Goal: Task Accomplishment & Management: Manage account settings

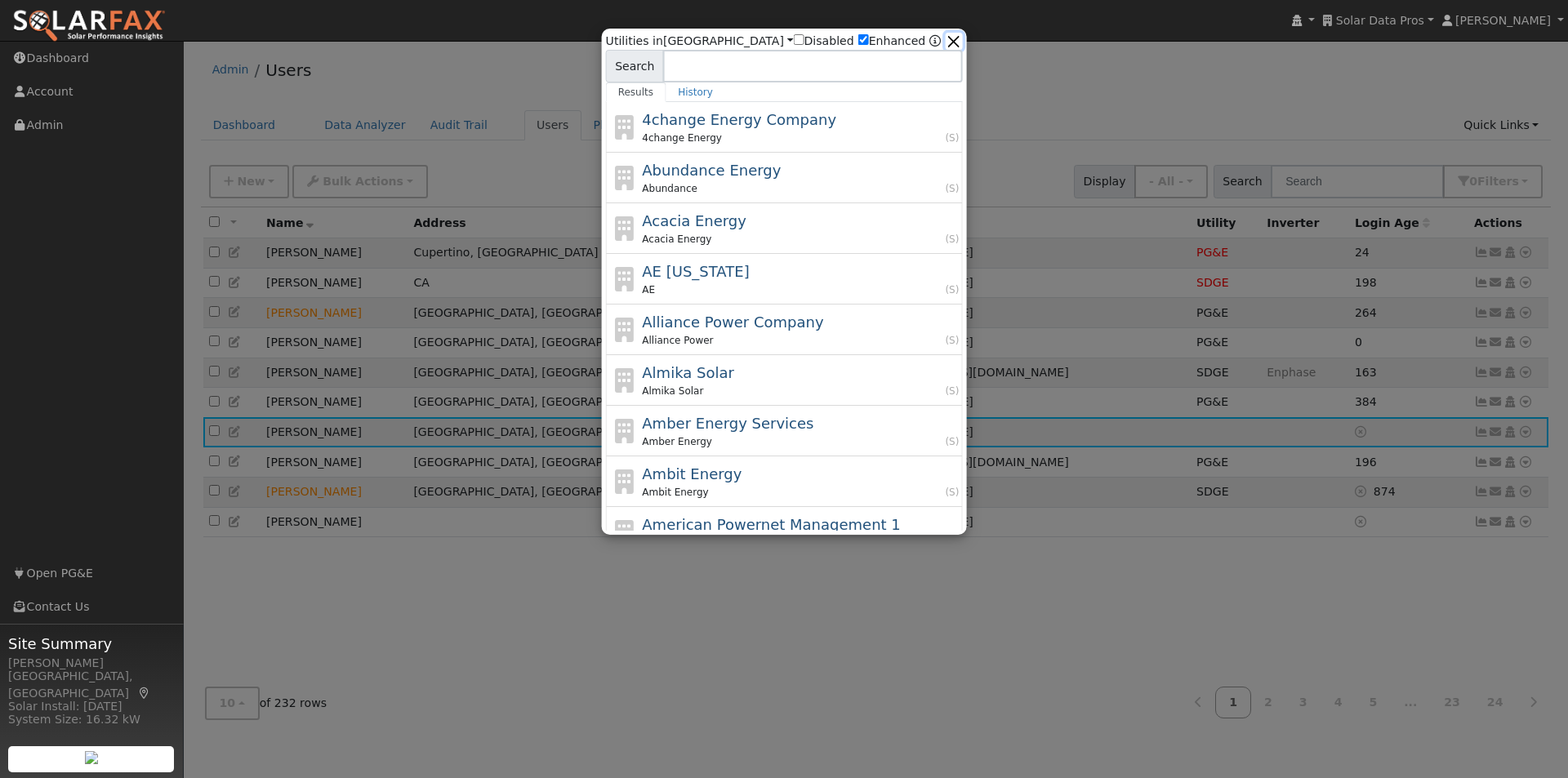
drag, startPoint x: 948, startPoint y: 35, endPoint x: 1071, endPoint y: 1, distance: 127.6
click at [948, 33] on button "button" at bounding box center [953, 41] width 17 height 17
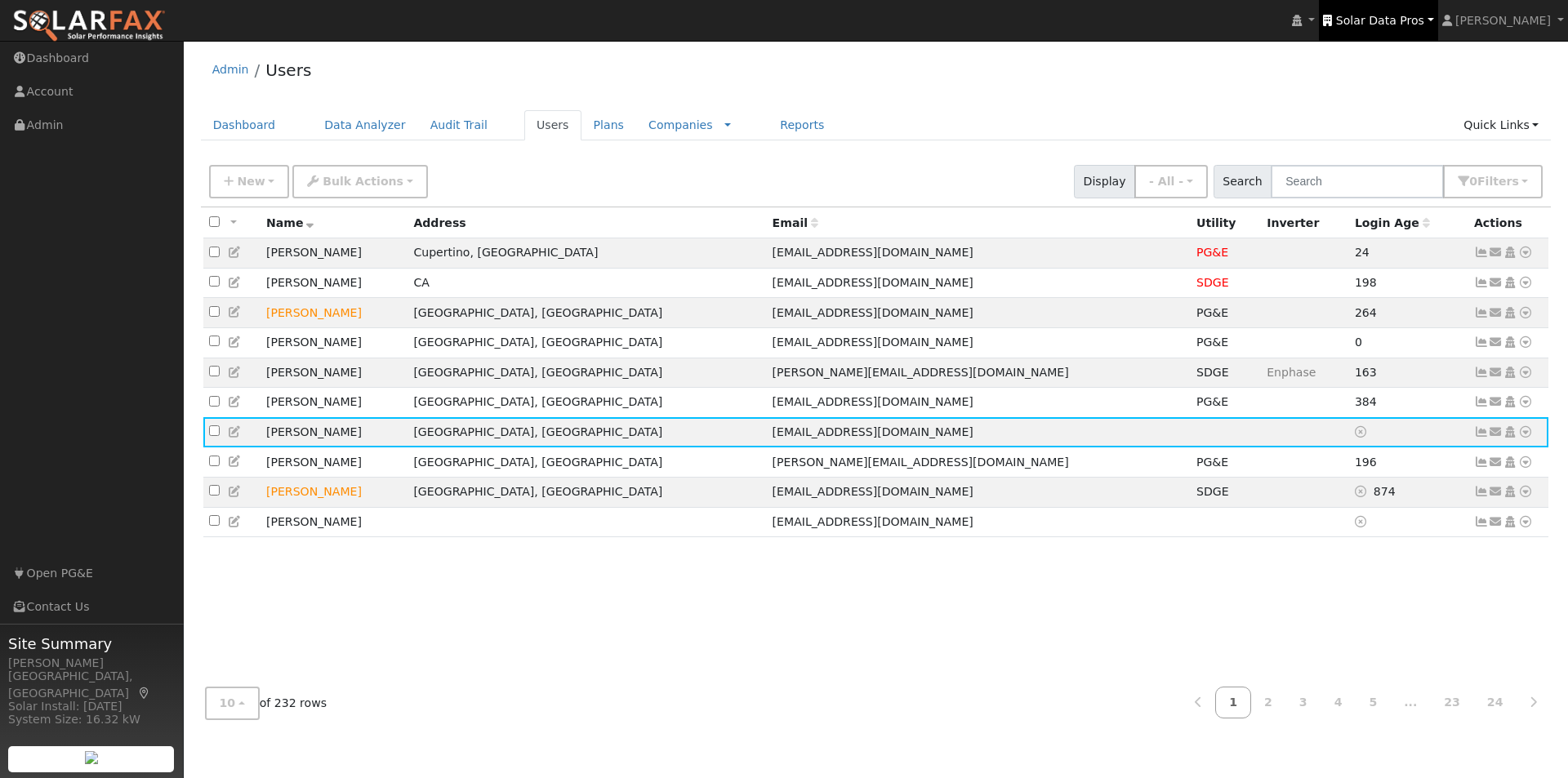
click at [1389, 14] on span "Solar Data Pros" at bounding box center [1380, 21] width 88 height 13
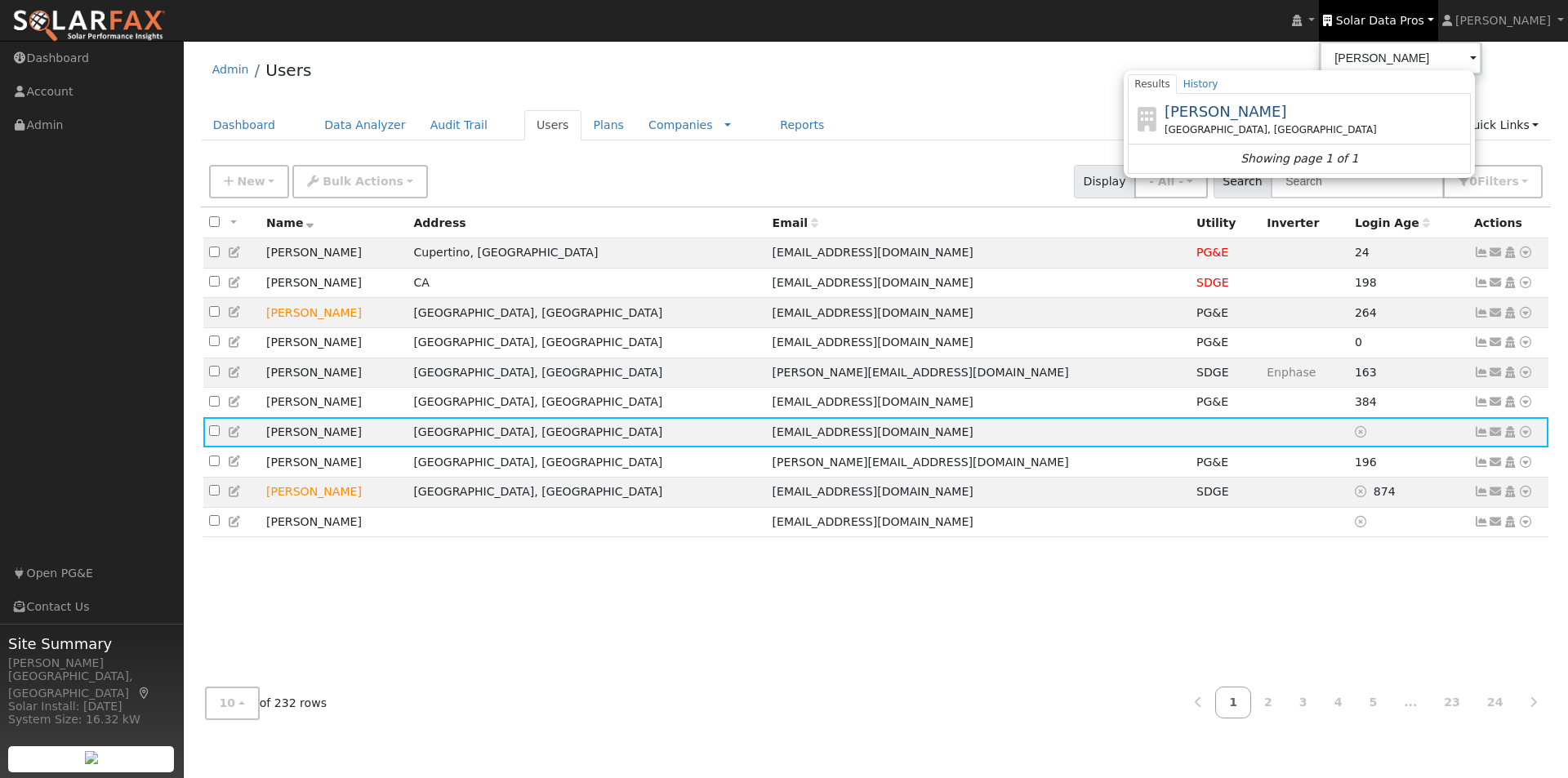
drag, startPoint x: 1251, startPoint y: 112, endPoint x: 954, endPoint y: 107, distance: 297.0
click at [1244, 112] on span "[PERSON_NAME]" at bounding box center [1225, 111] width 123 height 17
type input "[PERSON_NAME]"
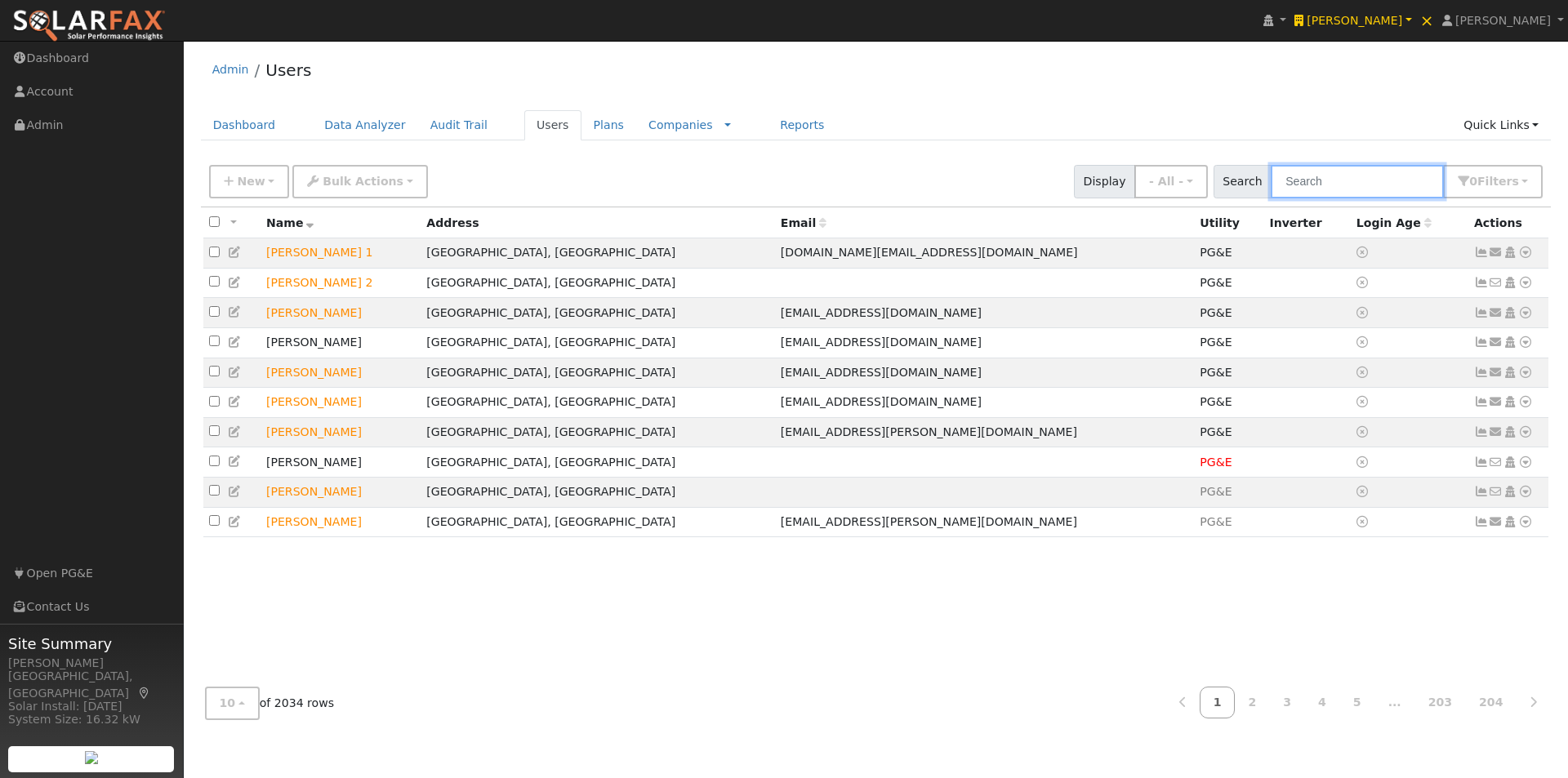
drag, startPoint x: 1410, startPoint y: 192, endPoint x: 1388, endPoint y: 190, distance: 22.1
click at [1396, 193] on input "text" at bounding box center [1358, 181] width 173 height 33
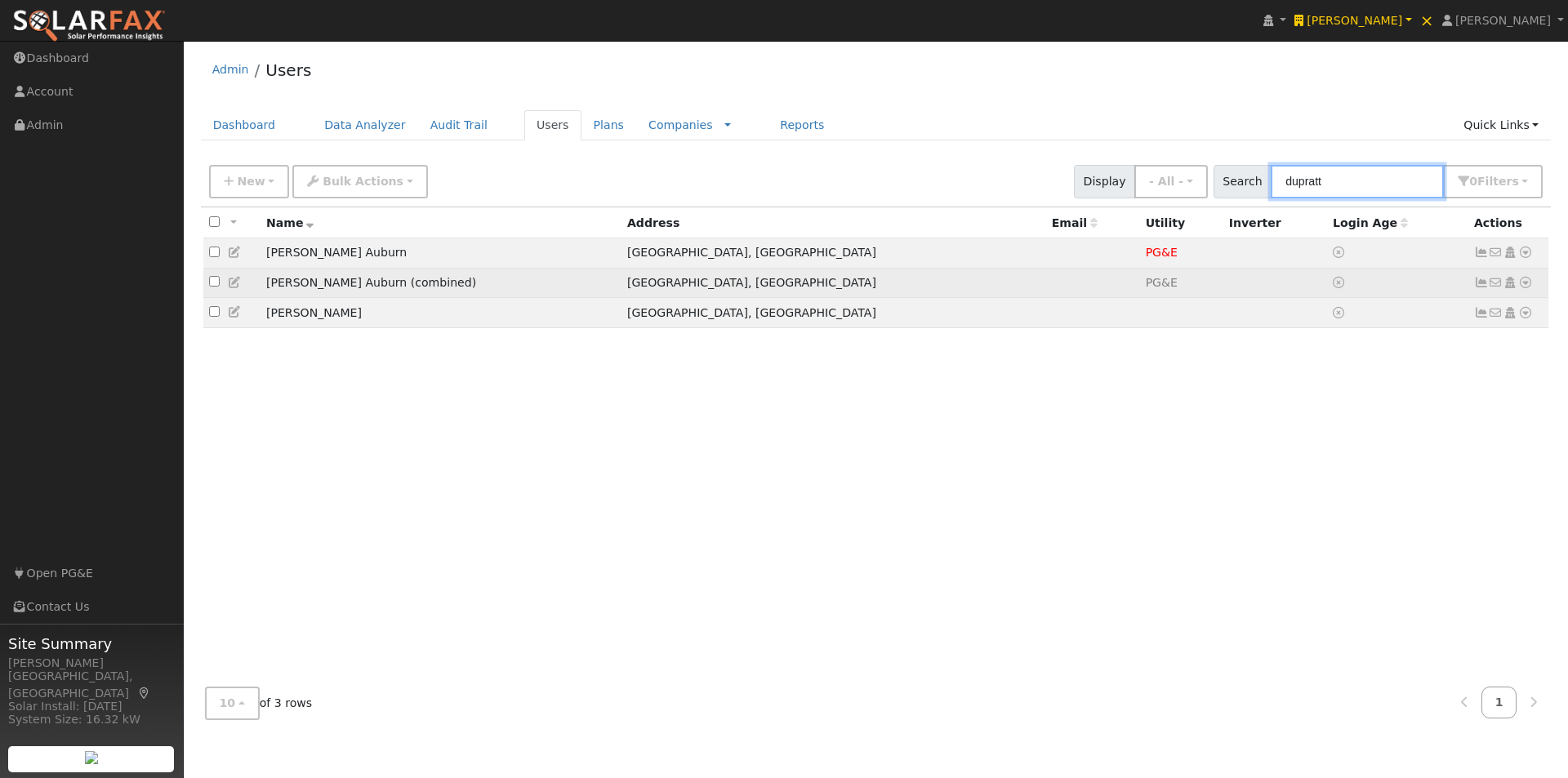
type input "dupratt"
click at [1525, 282] on icon at bounding box center [1525, 282] width 14 height 11
